Goal: Information Seeking & Learning: Learn about a topic

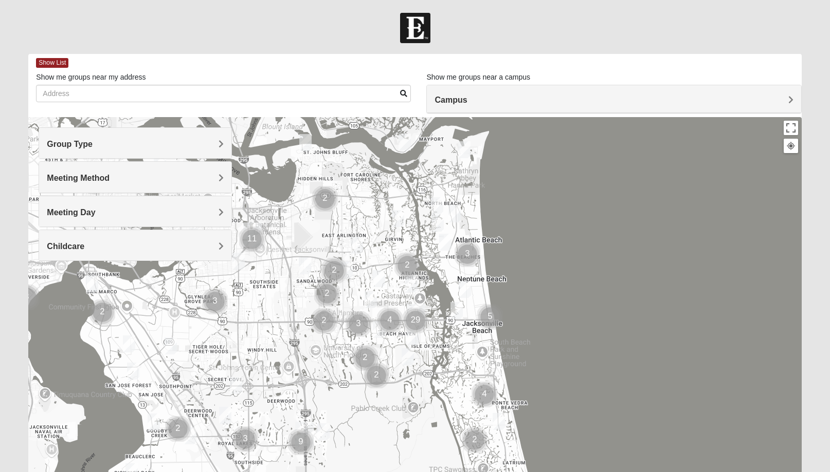
click at [106, 148] on h4 "Group Type" at bounding box center [135, 144] width 177 height 10
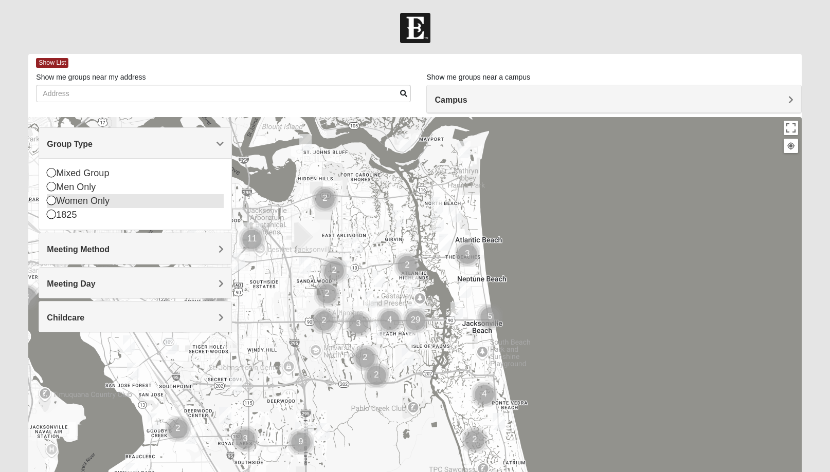
click at [90, 201] on div "Women Only" at bounding box center [135, 201] width 177 height 14
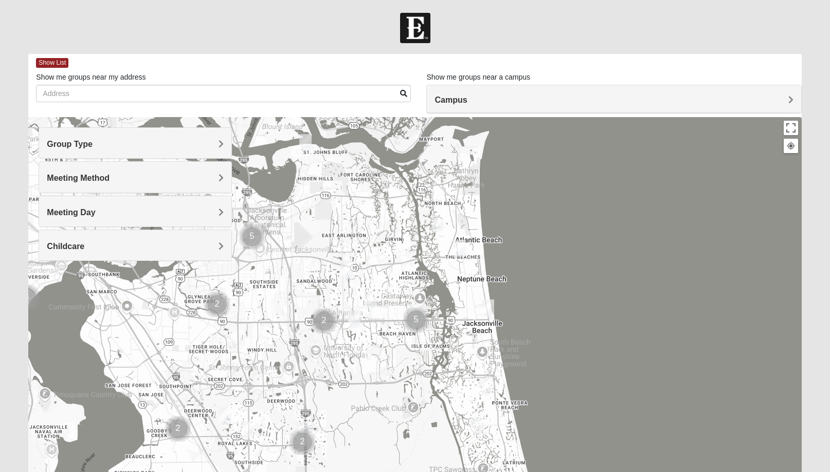
click at [93, 180] on span "Meeting Method" at bounding box center [78, 178] width 63 height 9
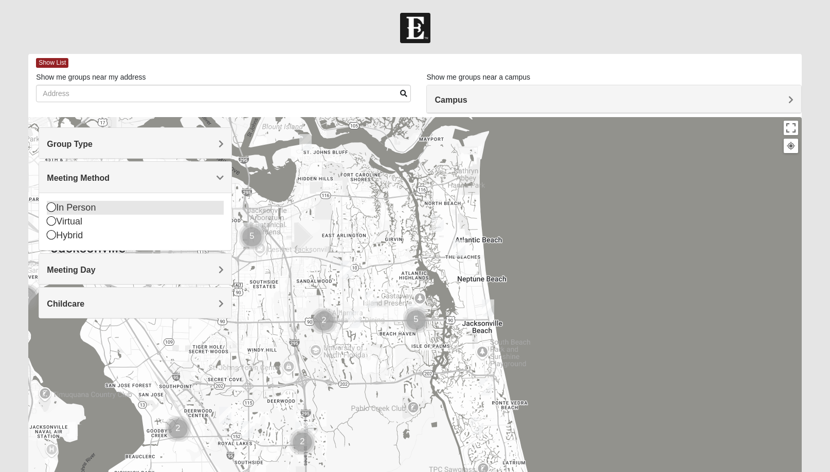
click at [83, 208] on div "In Person" at bounding box center [135, 208] width 177 height 14
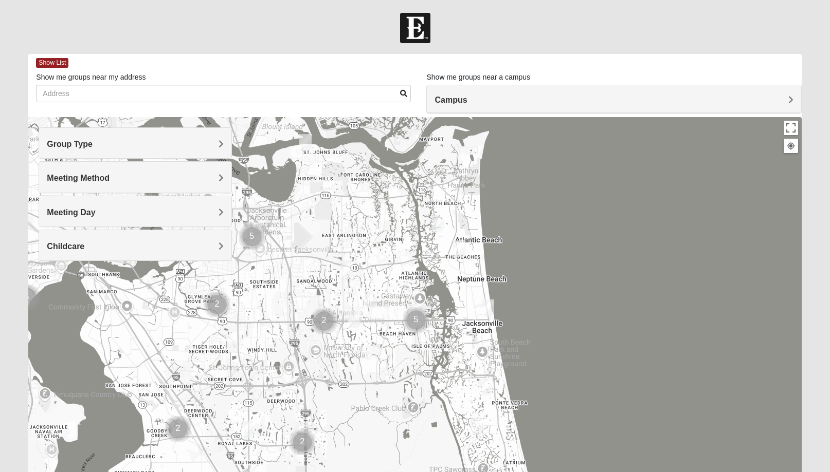
click at [83, 209] on span "Meeting Day" at bounding box center [71, 212] width 48 height 9
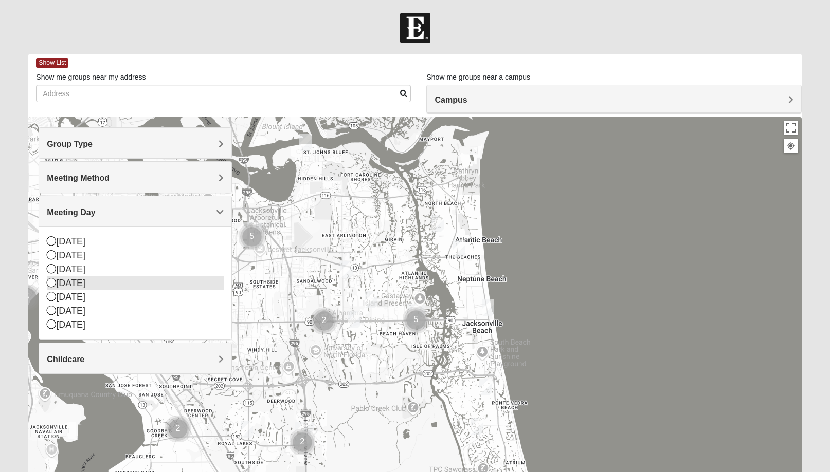
click at [77, 283] on div "[DATE]" at bounding box center [135, 284] width 177 height 14
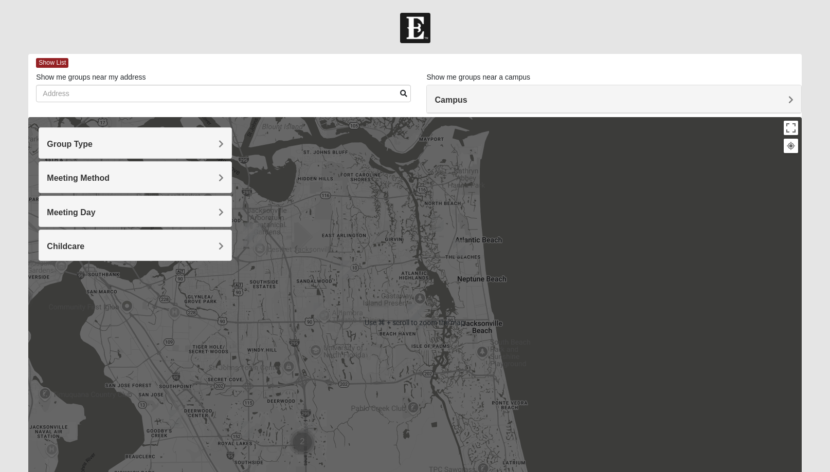
click at [178, 249] on h4 "Childcare" at bounding box center [135, 247] width 177 height 10
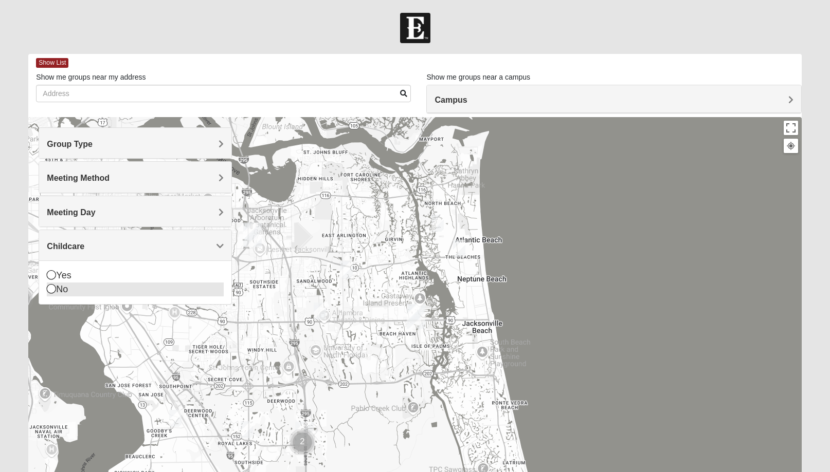
click at [141, 290] on div "No" at bounding box center [135, 290] width 177 height 14
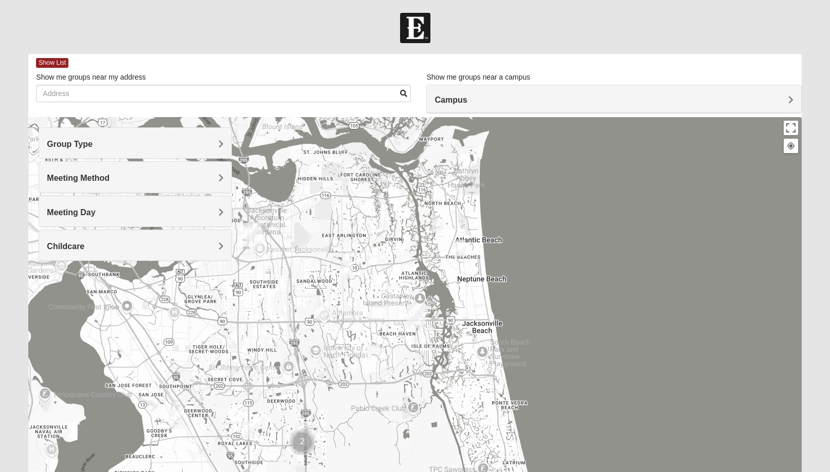
click at [421, 313] on img "San Pablo" at bounding box center [416, 316] width 19 height 25
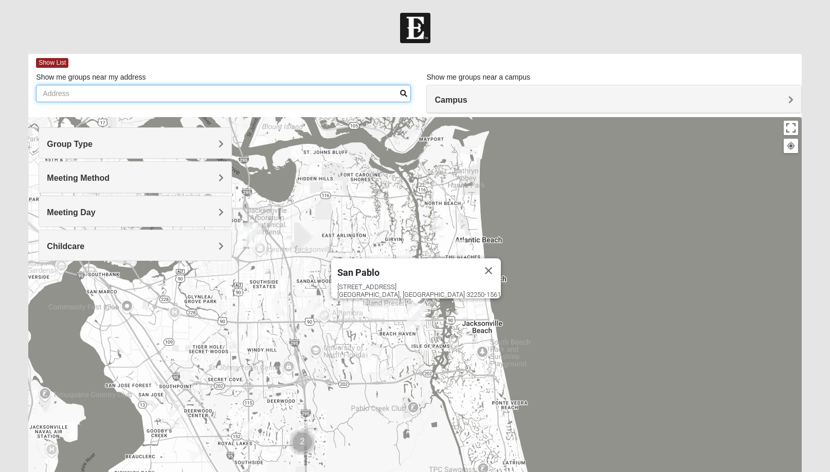
click at [260, 93] on input "Show me groups near my address" at bounding box center [223, 93] width 375 height 17
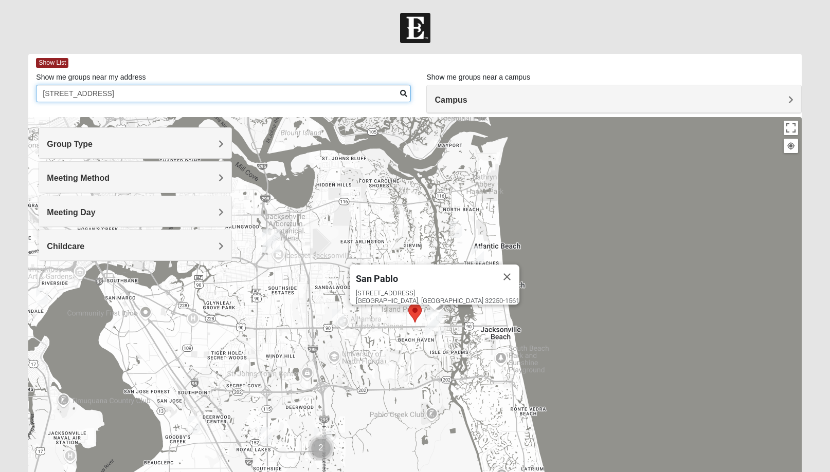
type input "[STREET_ADDRESS]"
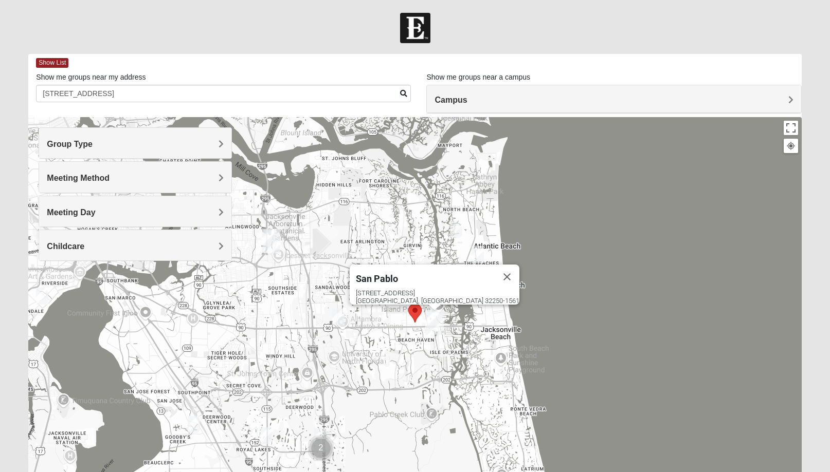
click at [408, 304] on area "Selected Address" at bounding box center [408, 304] width 0 height 0
click at [494, 269] on button "Close" at bounding box center [506, 277] width 25 height 25
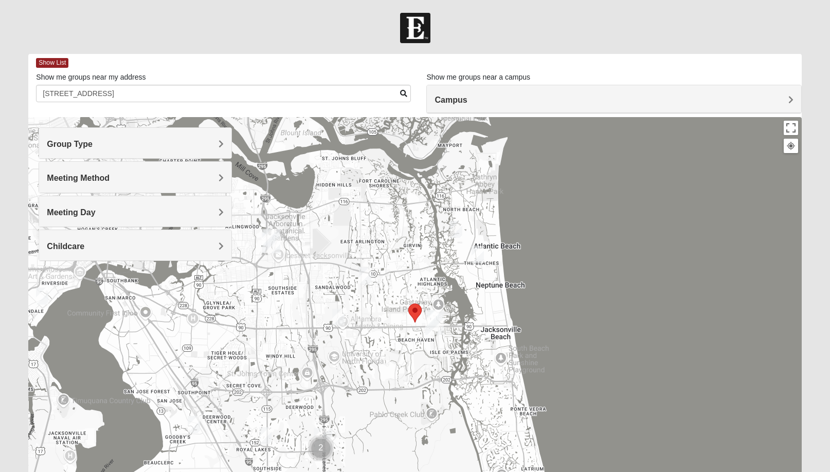
click at [408, 304] on area "Selected Address" at bounding box center [408, 304] width 0 height 0
click at [481, 252] on img "Womens Foran 32233" at bounding box center [477, 254] width 12 height 17
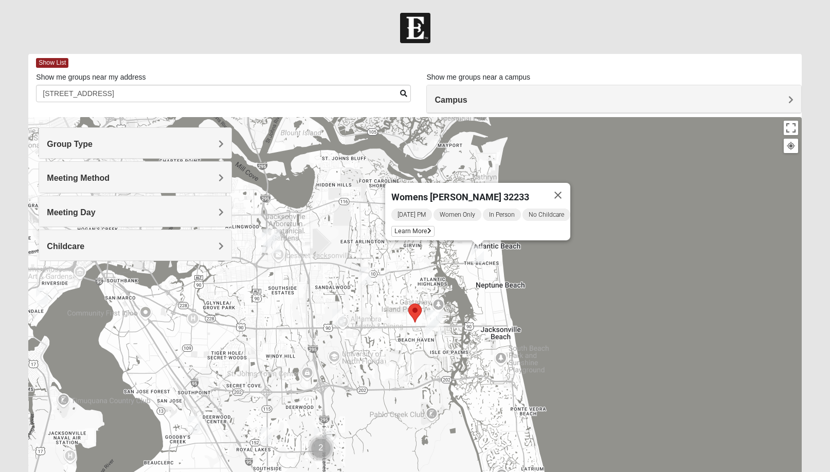
click at [368, 279] on img "Womens VanSickle 32225" at bounding box center [365, 276] width 12 height 17
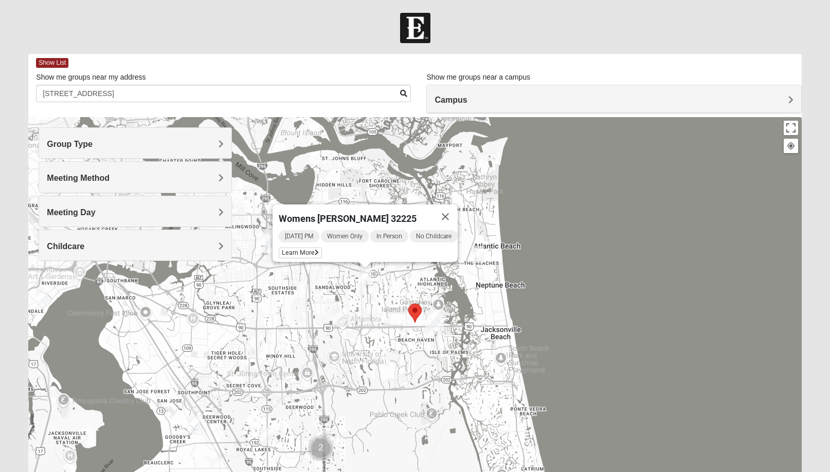
click at [408, 304] on area "Selected Address" at bounding box center [408, 304] width 0 height 0
click at [455, 213] on button "Close" at bounding box center [445, 217] width 25 height 25
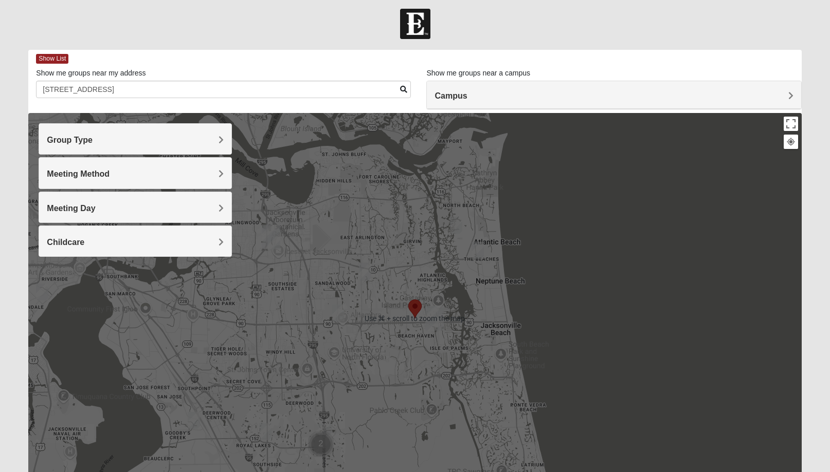
scroll to position [2, 0]
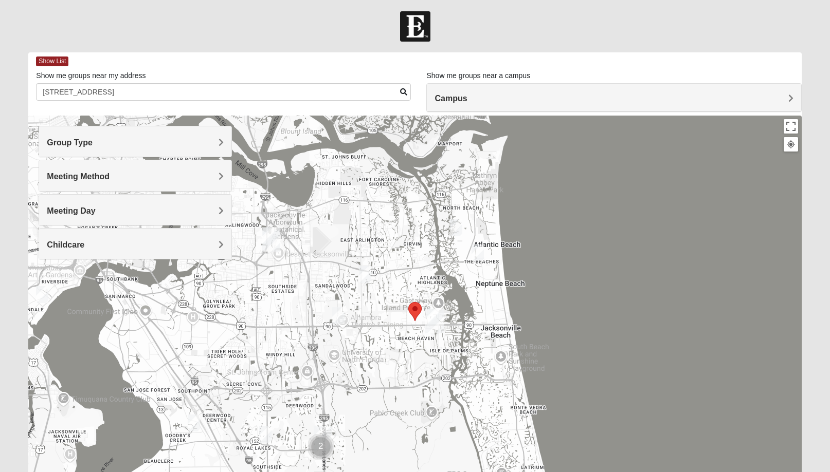
click at [313, 153] on div "To navigate, press the arrow keys." at bounding box center [414, 321] width 773 height 411
click at [408, 302] on area "Selected Address" at bounding box center [408, 302] width 0 height 0
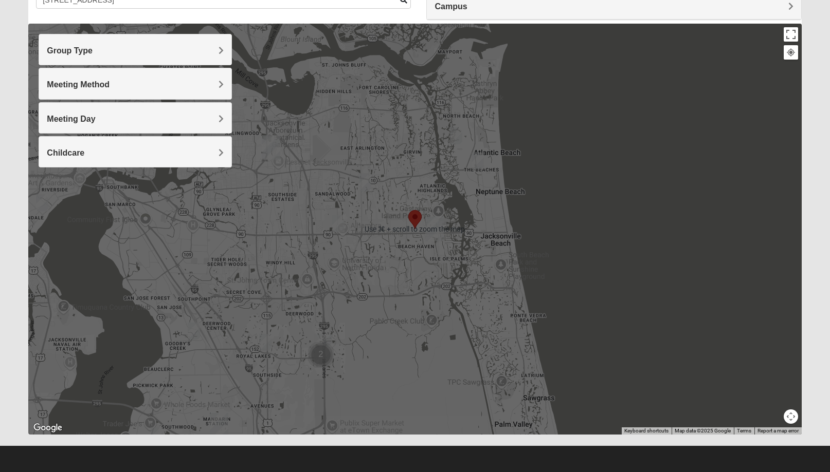
scroll to position [0, 0]
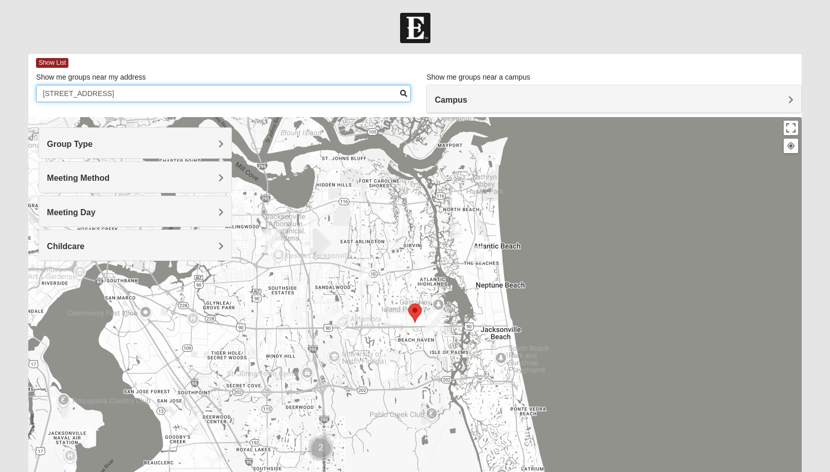
click at [167, 91] on input "[STREET_ADDRESS]" at bounding box center [223, 93] width 375 height 17
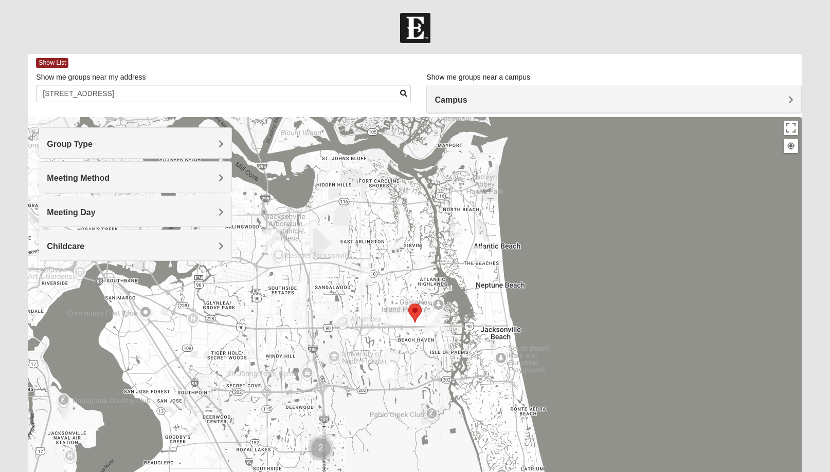
click at [512, 97] on h4 "Campus" at bounding box center [613, 100] width 358 height 10
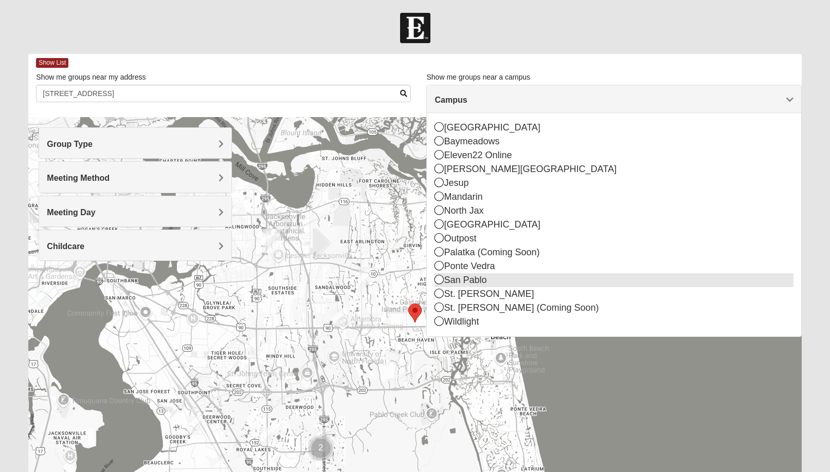
click at [480, 283] on div "San Pablo" at bounding box center [613, 280] width 358 height 14
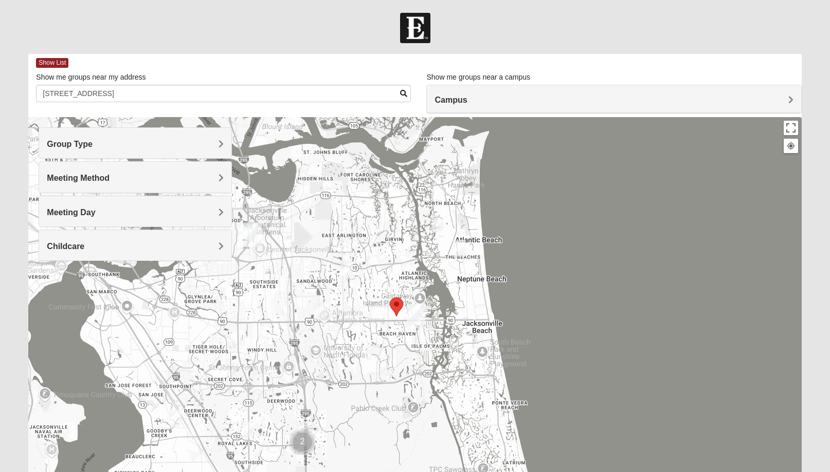
click at [323, 309] on img "Womens Campanella/Harnek 32246" at bounding box center [320, 311] width 12 height 17
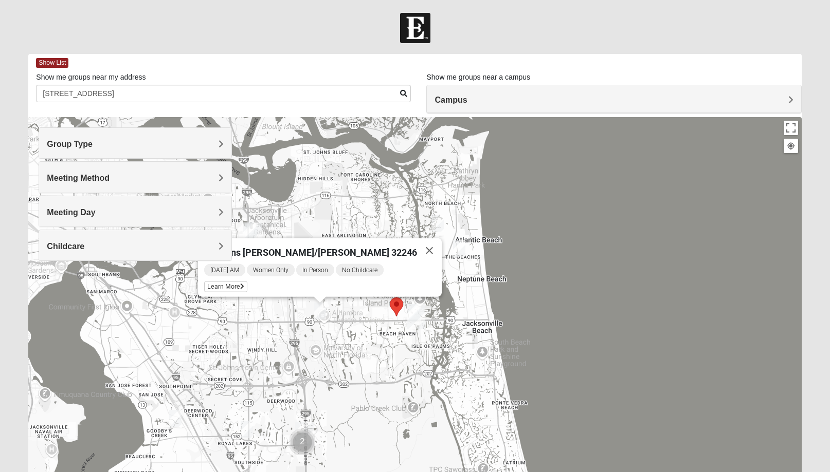
click at [352, 317] on div "Womens [PERSON_NAME]/[PERSON_NAME] 32246 [DATE] AM Women Only In Person No Chil…" at bounding box center [414, 322] width 773 height 411
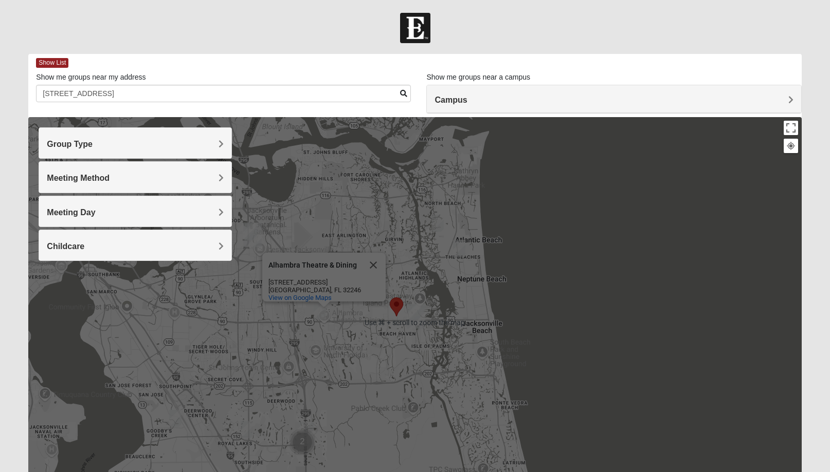
click at [416, 312] on img "San Pablo" at bounding box center [416, 316] width 19 height 25
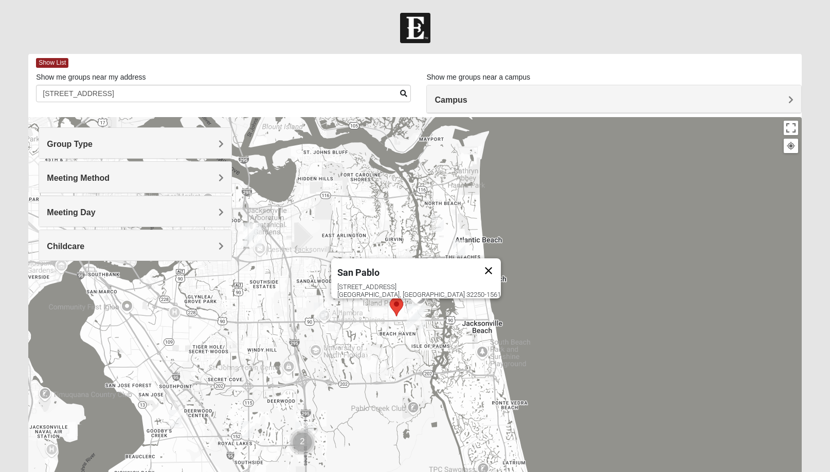
click at [476, 264] on button "Close" at bounding box center [488, 271] width 25 height 25
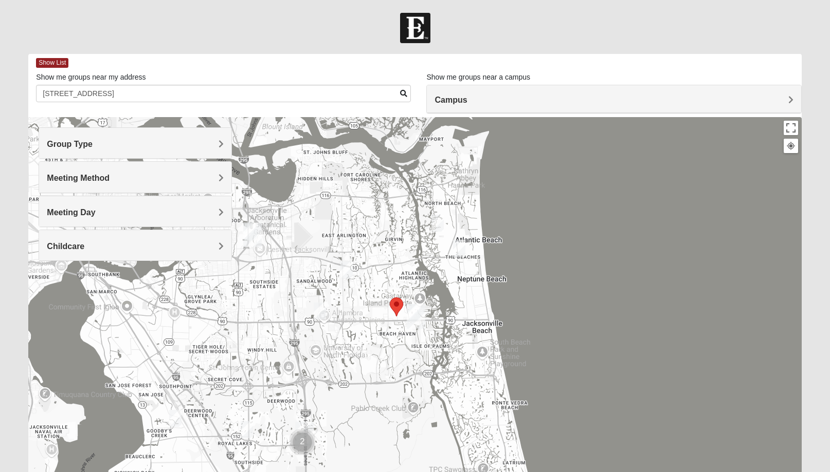
click at [139, 217] on h4 "Meeting Day" at bounding box center [135, 213] width 177 height 10
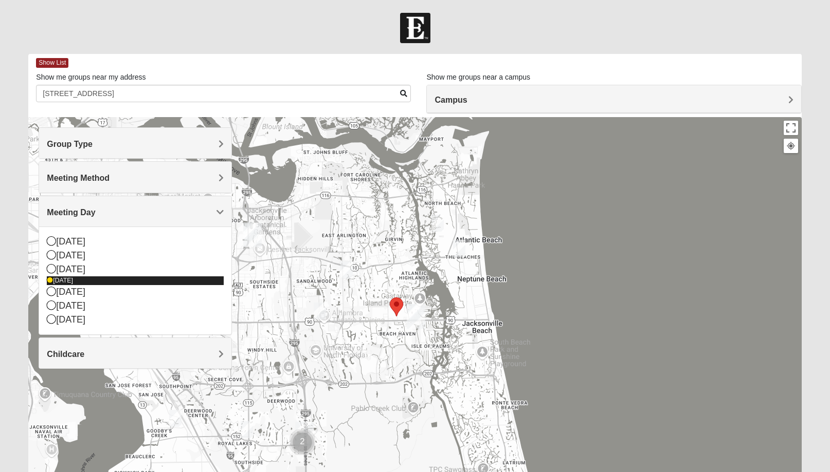
click at [51, 280] on icon at bounding box center [50, 281] width 6 height 6
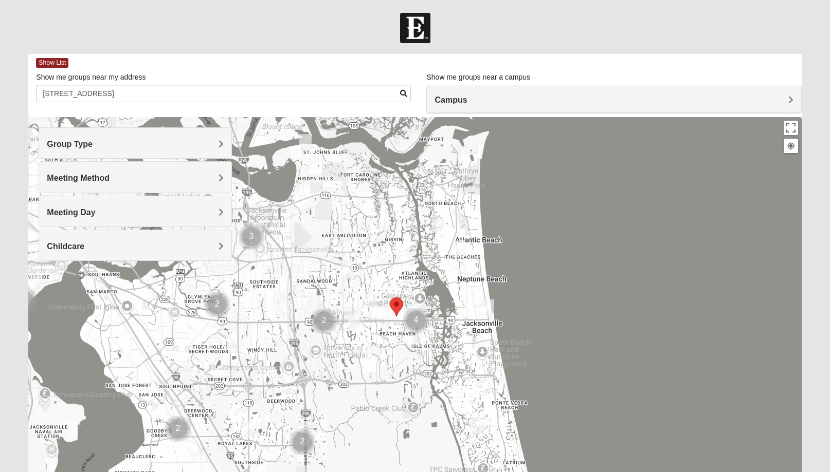
click at [373, 300] on img "Womens Parker/Vereen 32246" at bounding box center [370, 299] width 12 height 17
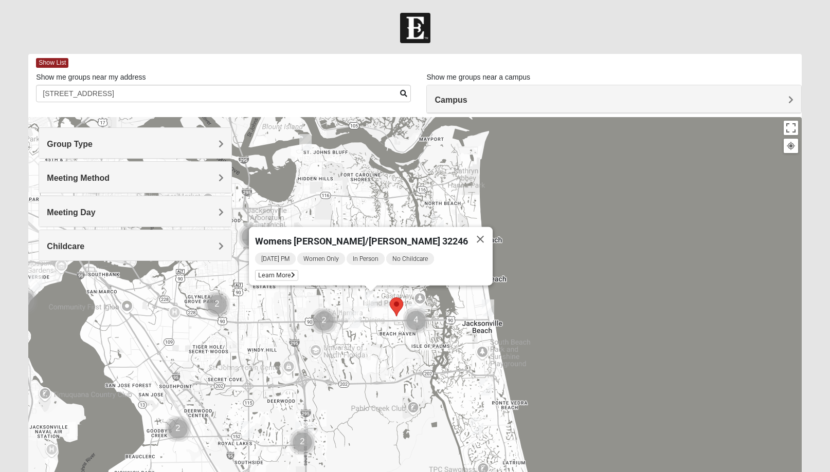
click at [352, 317] on img "Womens Harness 32224" at bounding box center [354, 319] width 12 height 17
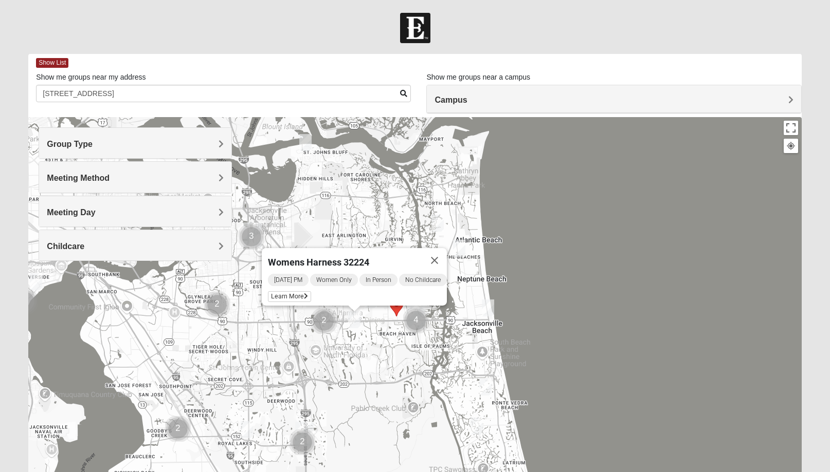
click at [460, 201] on div "Womens Harness 32224 [DATE] PM Women Only In Person No Childcare Learn More" at bounding box center [414, 322] width 773 height 411
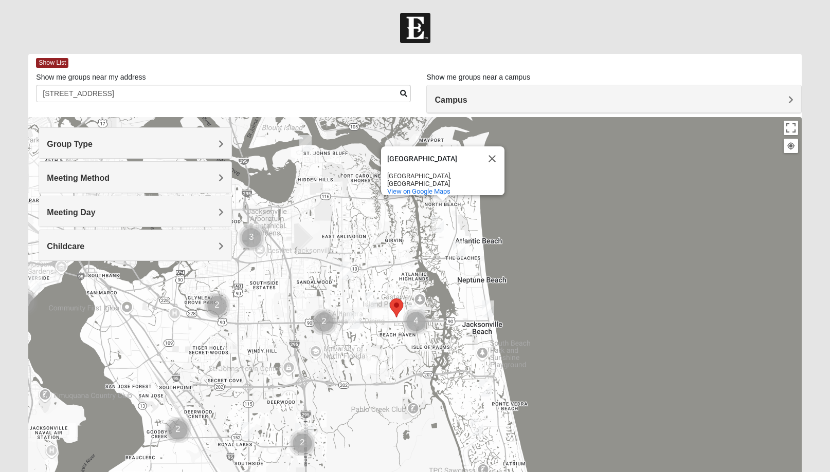
click at [345, 275] on img "Womens VanSickle 32225" at bounding box center [346, 271] width 12 height 17
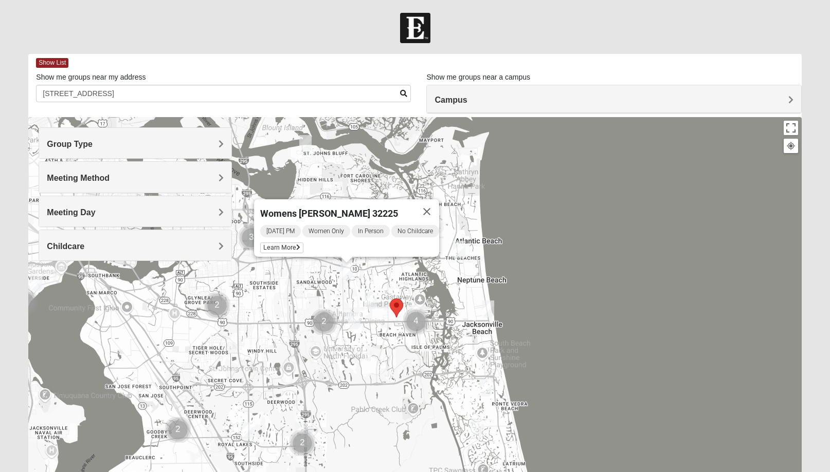
click at [490, 311] on img "Womens Sparkman/Flautt 32250" at bounding box center [488, 309] width 12 height 17
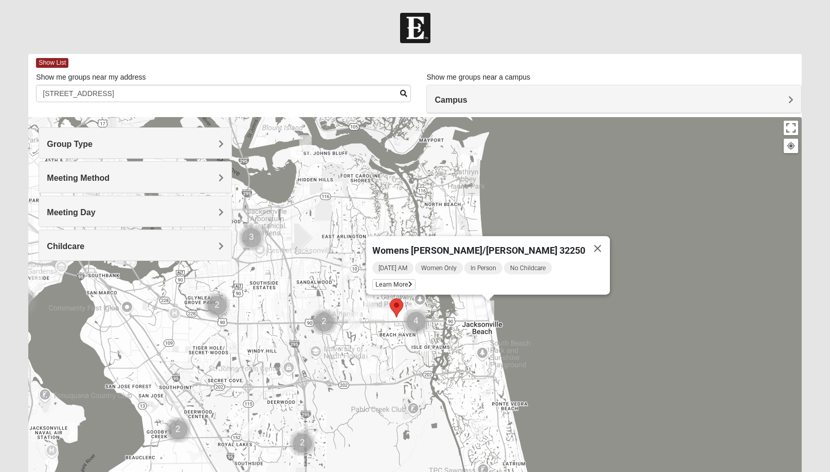
click at [370, 305] on img "Womens Parker/Vereen 32246" at bounding box center [370, 300] width 12 height 17
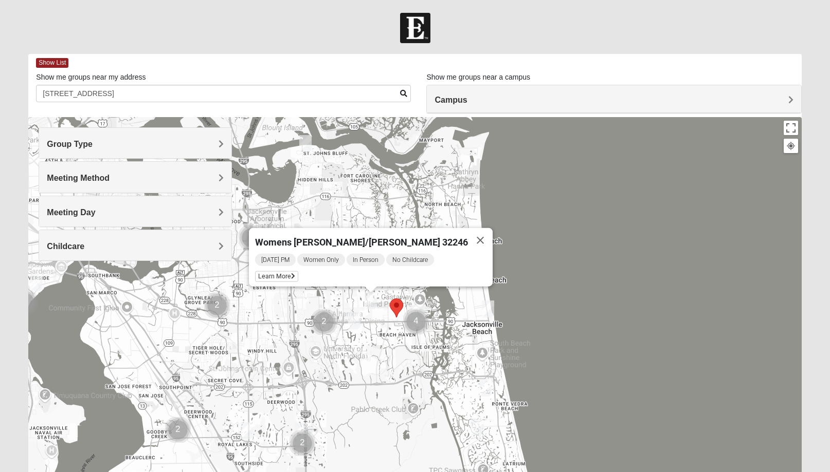
click at [166, 175] on h4 "Meeting Method" at bounding box center [135, 178] width 177 height 10
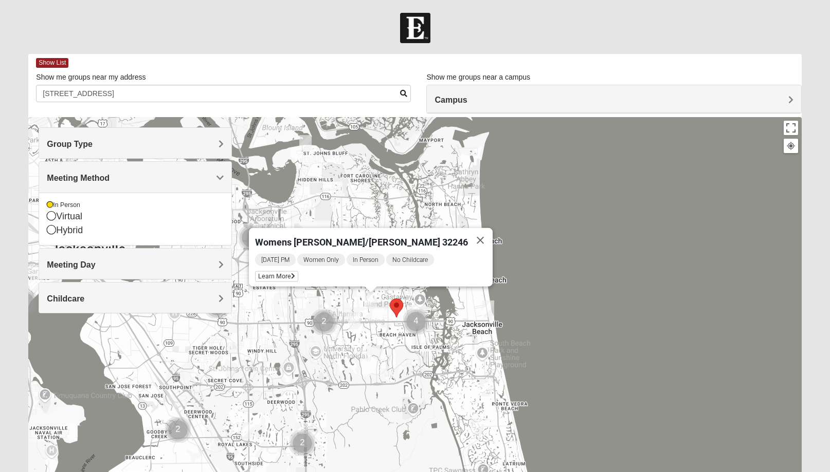
click at [168, 145] on h4 "Group Type" at bounding box center [135, 144] width 177 height 10
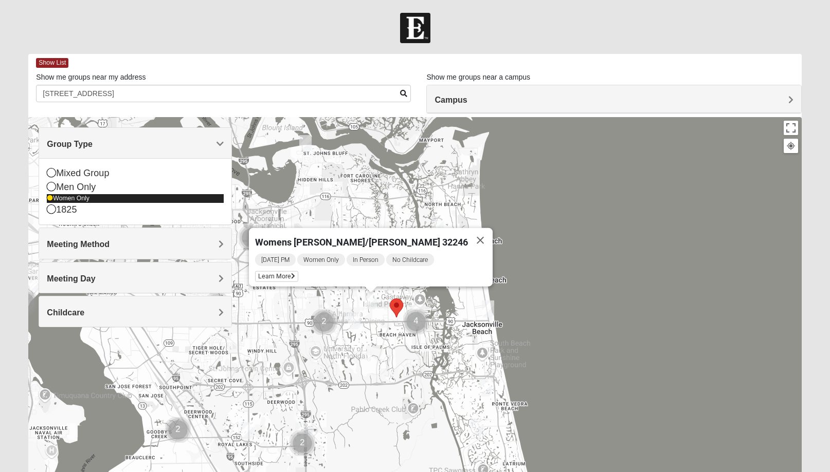
click at [51, 201] on icon at bounding box center [50, 198] width 6 height 6
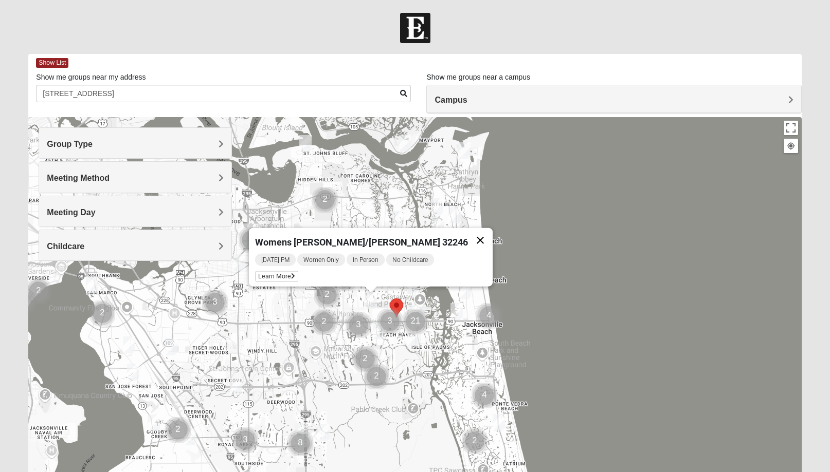
click at [468, 238] on button "Close" at bounding box center [480, 240] width 25 height 25
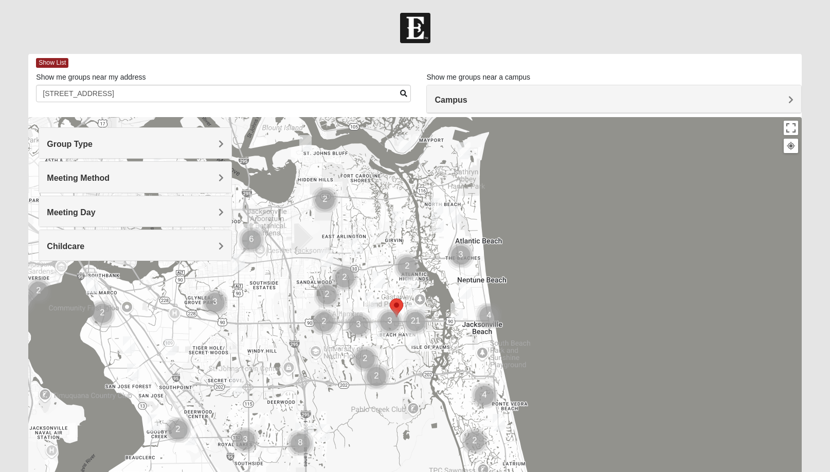
click at [411, 284] on img "1825 Womens Stewart 32224" at bounding box center [411, 285] width 12 height 17
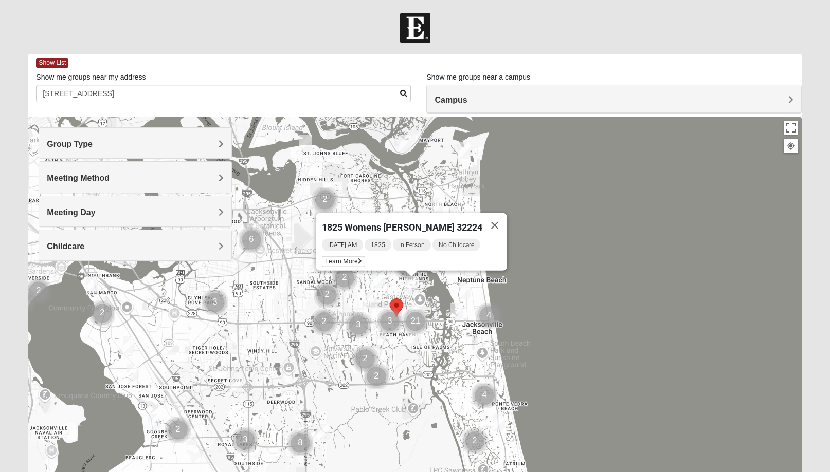
click at [380, 277] on img "1825 Mixed Annis 32246" at bounding box center [379, 279] width 12 height 17
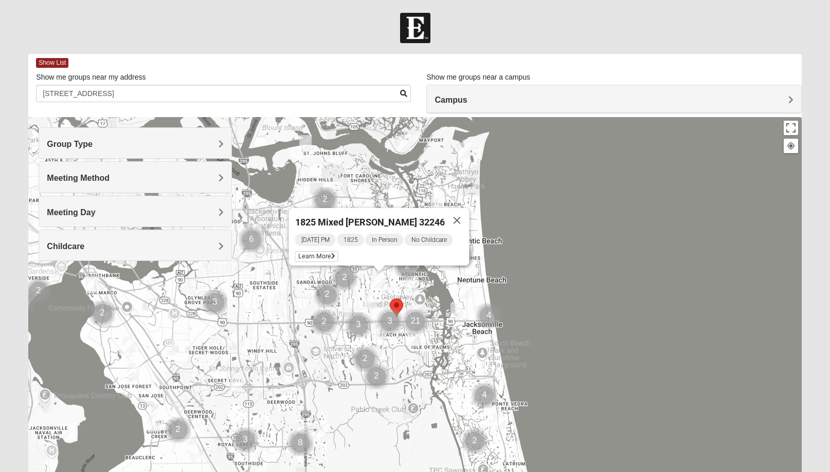
click at [377, 329] on img "Cluster of 3 groups" at bounding box center [390, 322] width 26 height 26
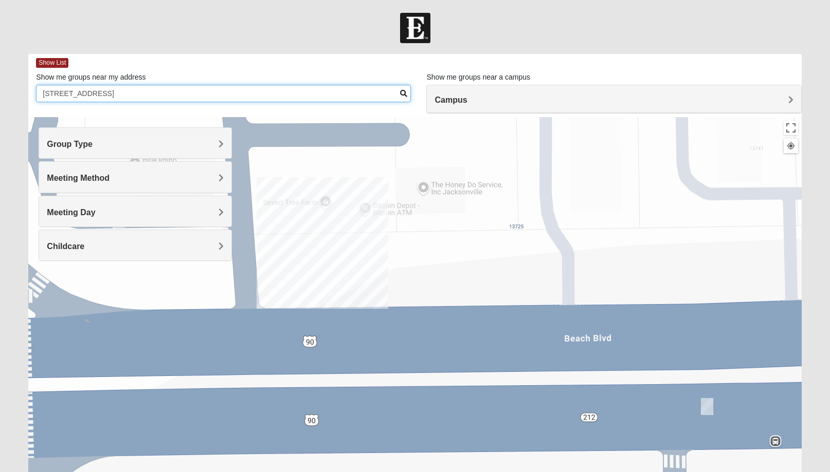
click at [199, 102] on input "[STREET_ADDRESS]" at bounding box center [223, 93] width 375 height 17
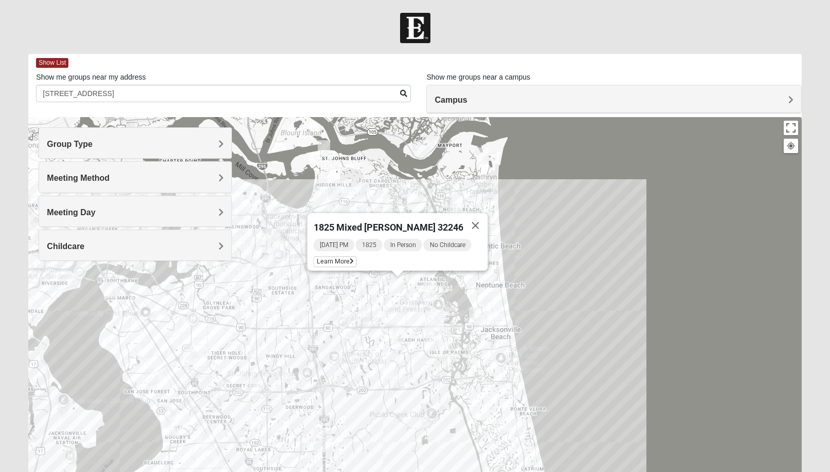
click at [430, 287] on img "1825 Womens Stewart 32224" at bounding box center [430, 290] width 12 height 17
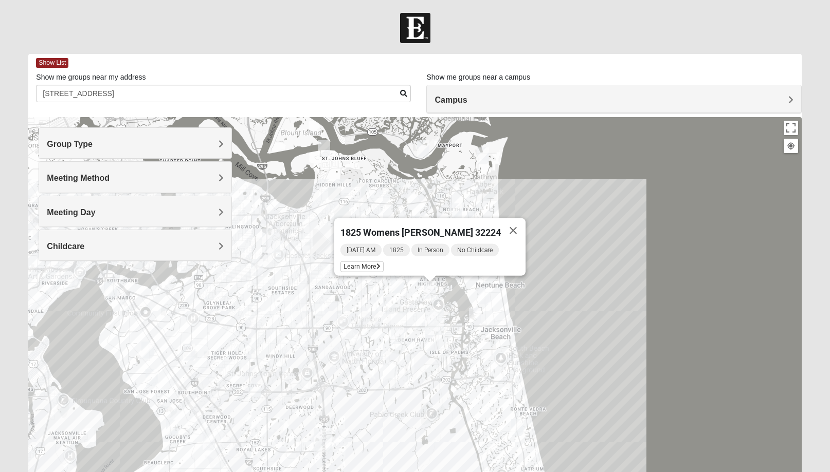
click at [388, 303] on img "Womens Parker/Vereen 32246" at bounding box center [389, 306] width 12 height 17
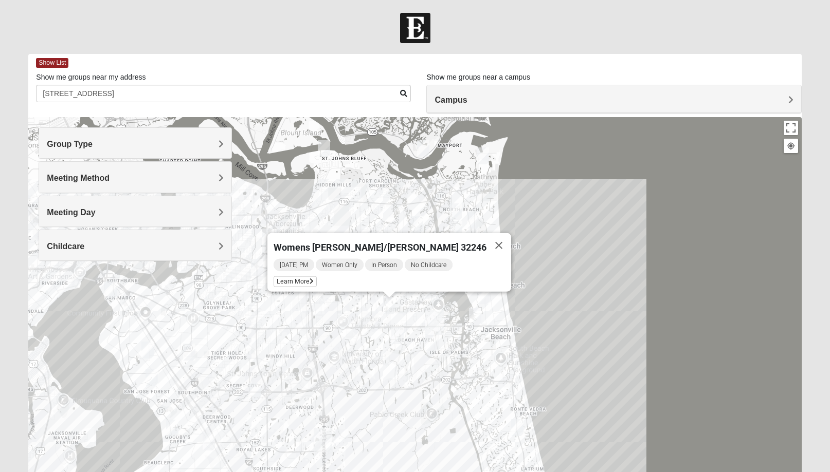
click at [394, 335] on img "1825 Mens Cason 32224" at bounding box center [397, 335] width 12 height 17
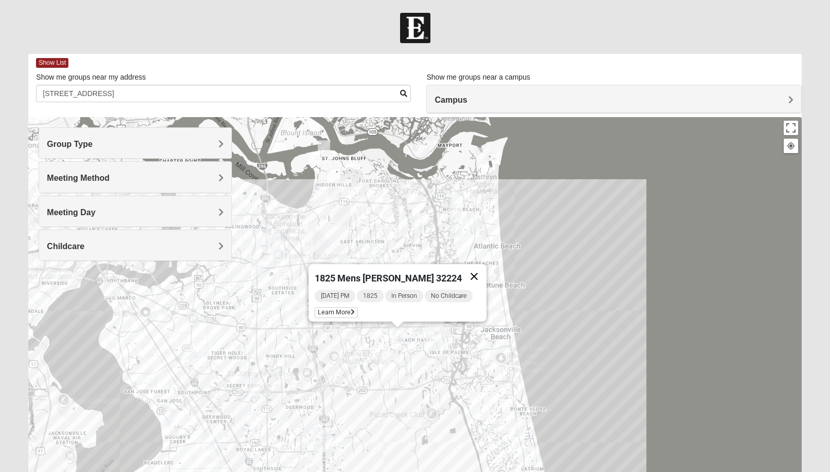
click at [476, 274] on button "Close" at bounding box center [474, 276] width 25 height 25
click at [431, 341] on img "Mixed Irish 32224" at bounding box center [431, 343] width 12 height 17
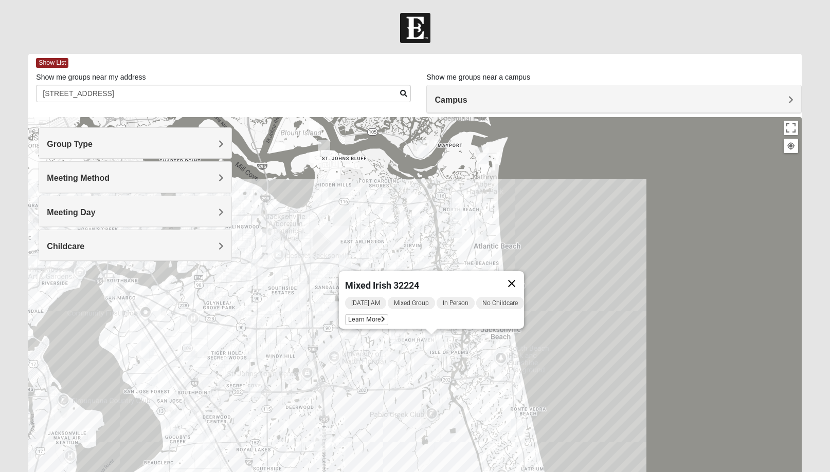
click at [515, 276] on button "Close" at bounding box center [511, 283] width 25 height 25
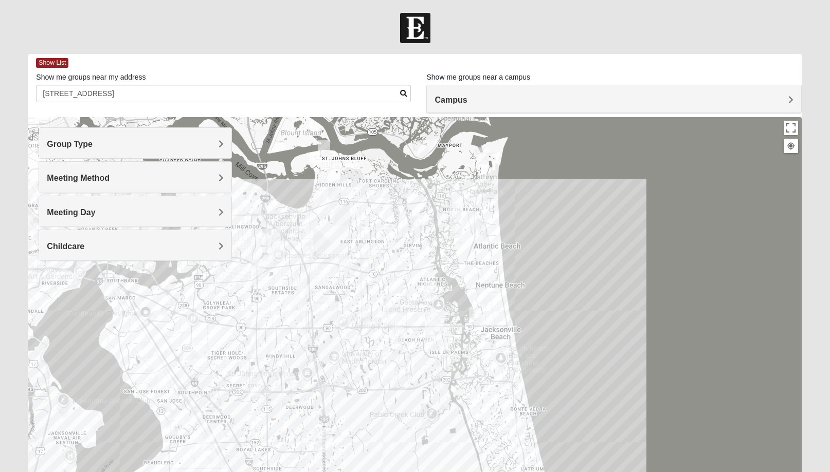
click at [97, 149] on h4 "Group Type" at bounding box center [135, 144] width 177 height 10
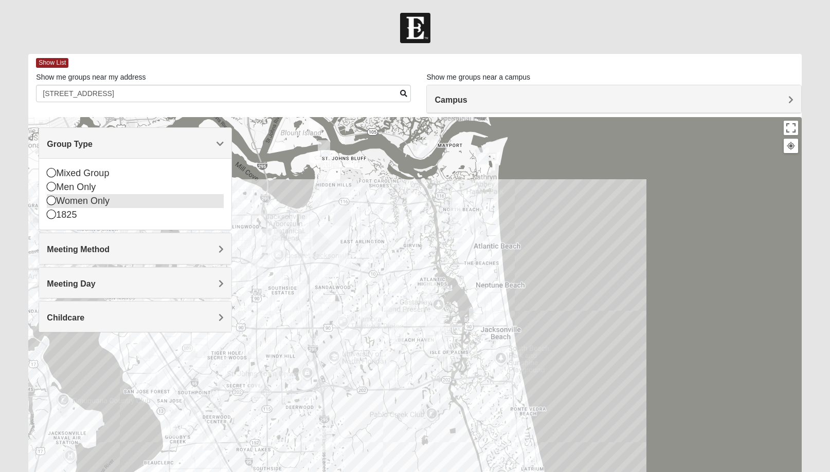
click at [76, 204] on div "Women Only" at bounding box center [135, 201] width 177 height 14
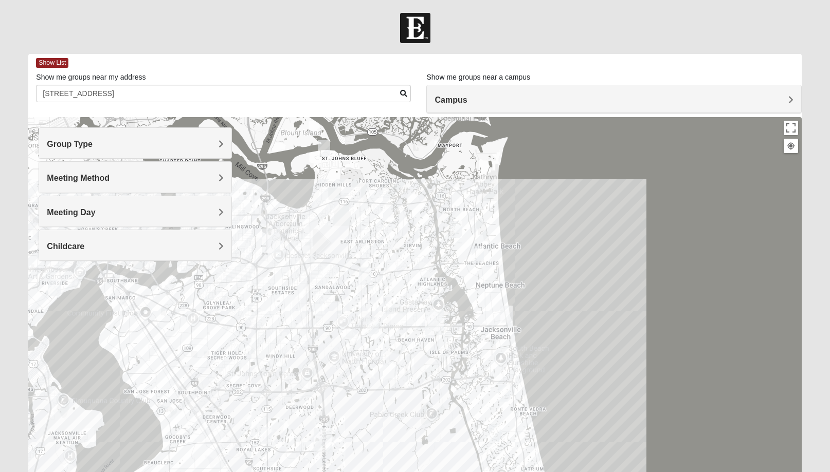
click at [391, 304] on img "Womens Parker/Vereen 32246" at bounding box center [389, 306] width 12 height 17
